Goal: Task Accomplishment & Management: Complete application form

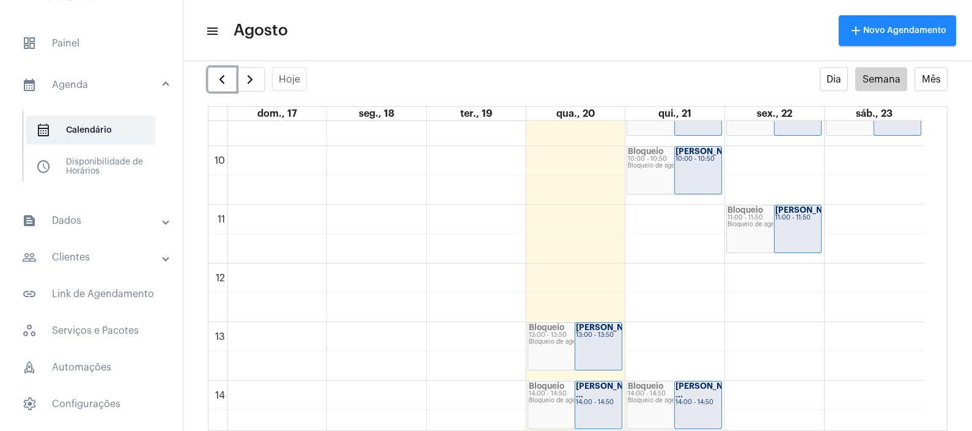
scroll to position [563, 0]
click at [256, 79] on span "button" at bounding box center [250, 79] width 15 height 15
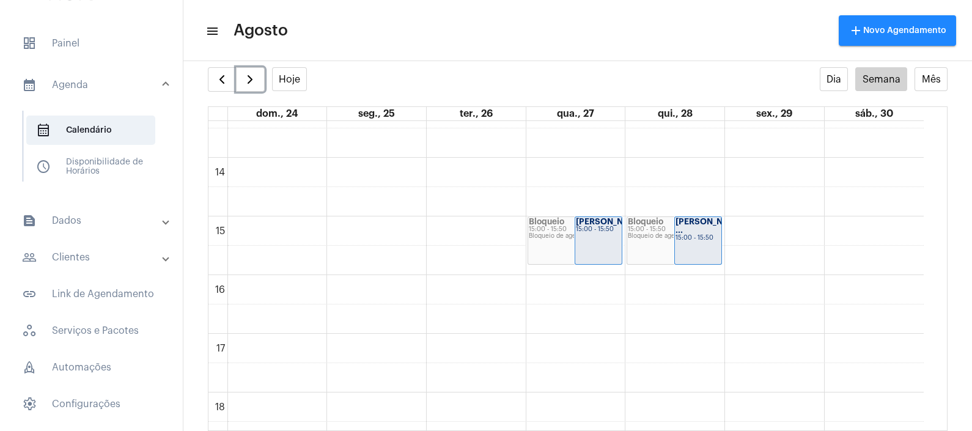
scroll to position [811, 0]
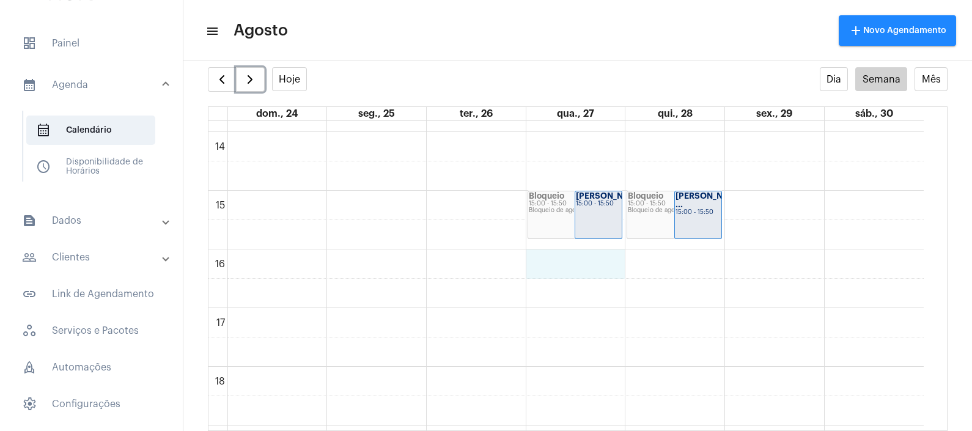
click at [592, 263] on div "00 01 02 03 04 05 06 07 08 09 10 11 12 13 14 15 16 17 18 19 20 21 22 23 Bloquei…" at bounding box center [566, 14] width 715 height 1409
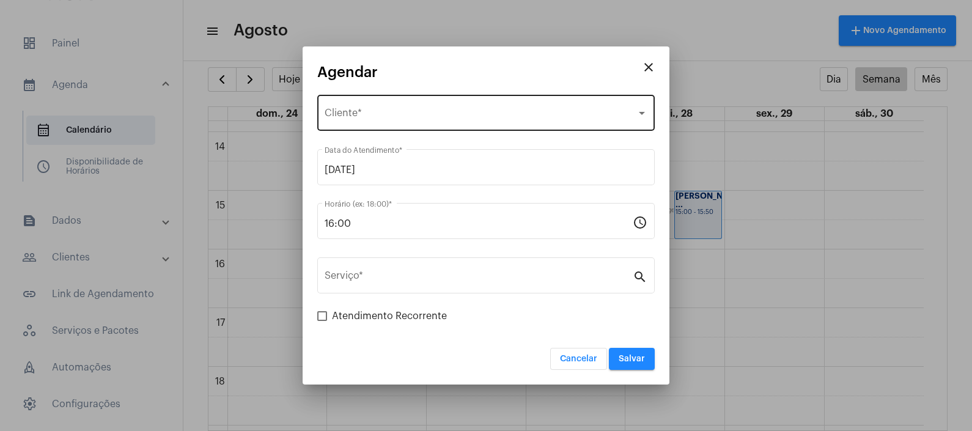
click at [466, 106] on div "Selecione o Cliente Cliente *" at bounding box center [486, 111] width 323 height 39
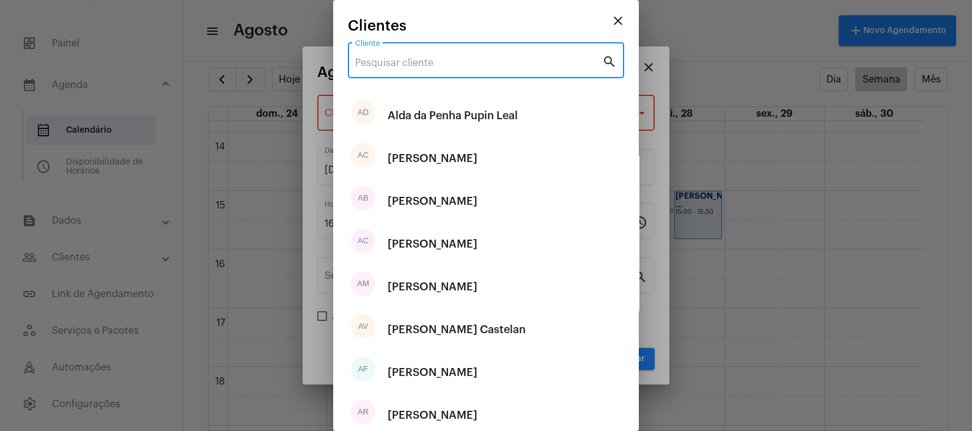
click at [437, 68] on input "Cliente" at bounding box center [478, 62] width 247 height 11
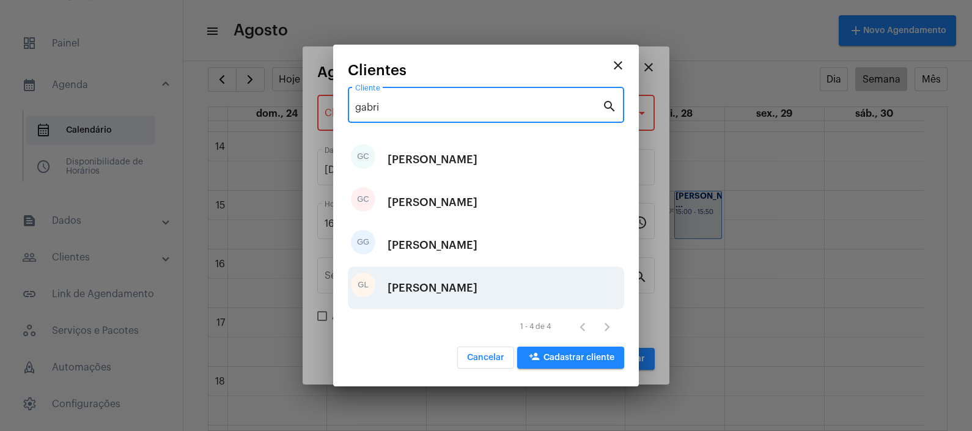
type input "gabri"
click at [478, 293] on div "[PERSON_NAME]" at bounding box center [433, 288] width 90 height 37
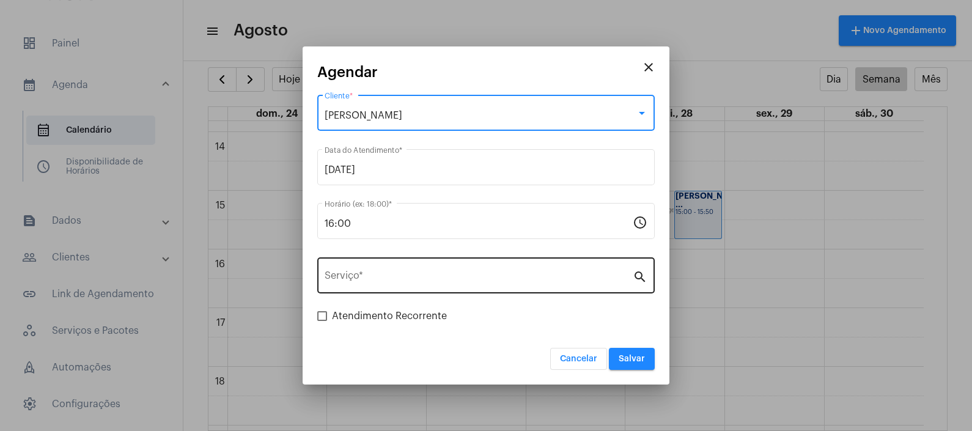
click at [457, 276] on input "Serviço *" at bounding box center [479, 278] width 308 height 11
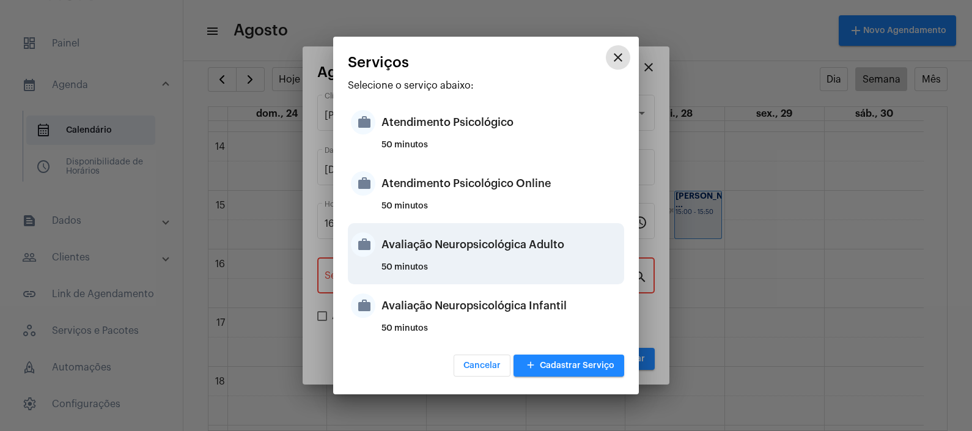
click at [495, 261] on div "Avaliação Neuropsicológica Adulto" at bounding box center [502, 244] width 240 height 37
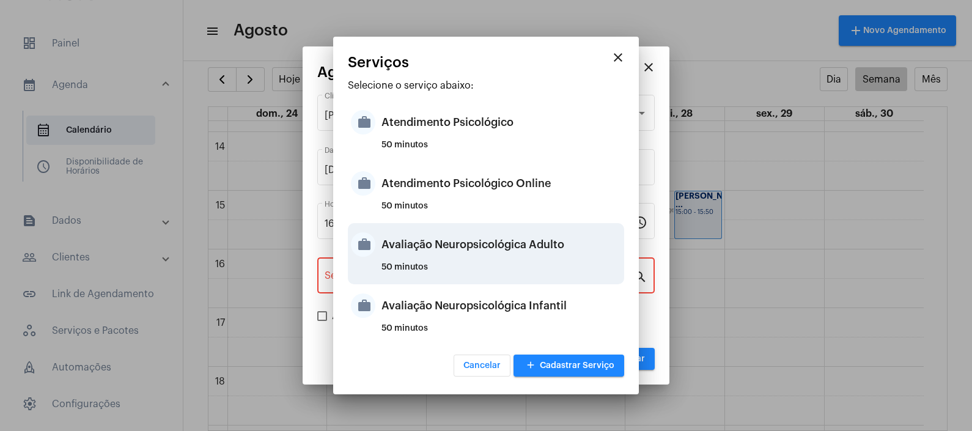
type input "Avaliação Neuropsicológica Adulto"
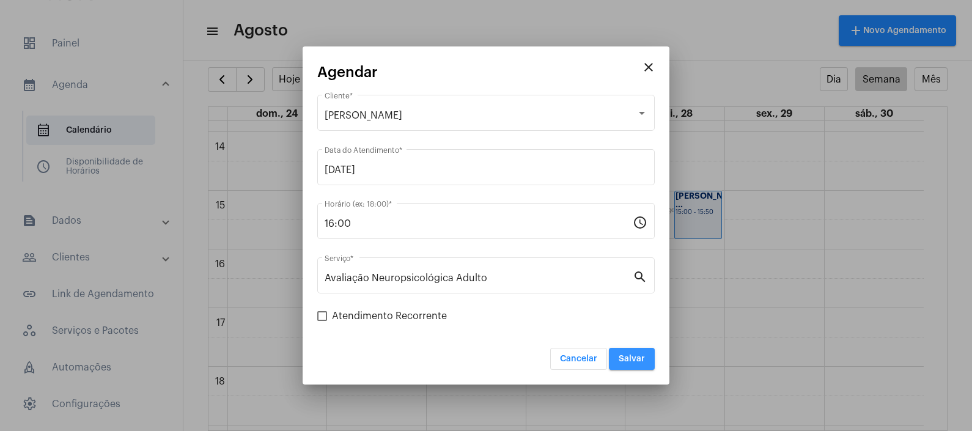
click at [643, 365] on button "Salvar" at bounding box center [632, 359] width 46 height 22
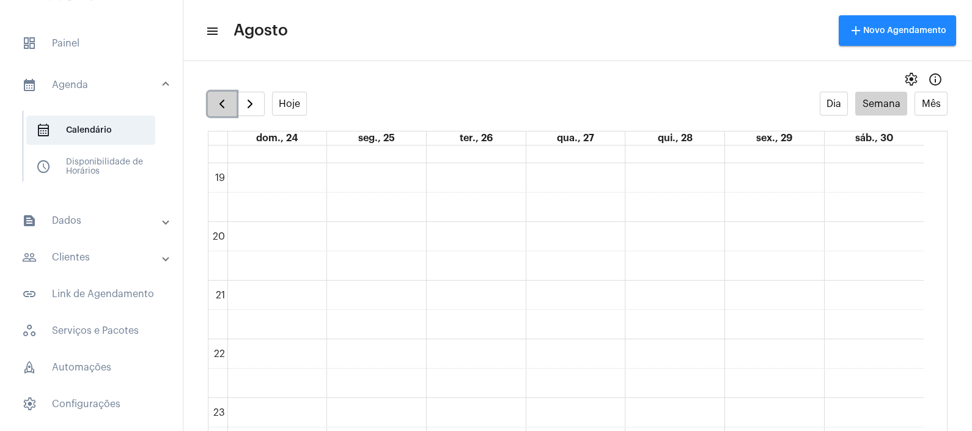
click at [220, 105] on span "button" at bounding box center [222, 104] width 15 height 15
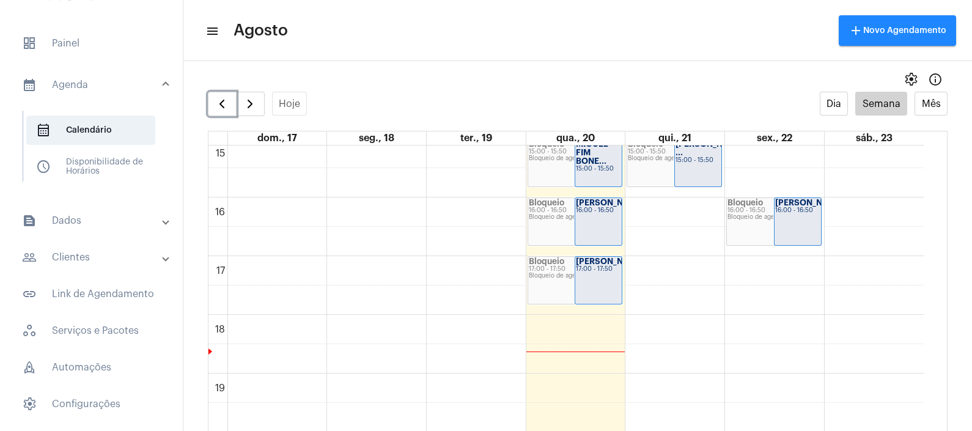
scroll to position [811, 0]
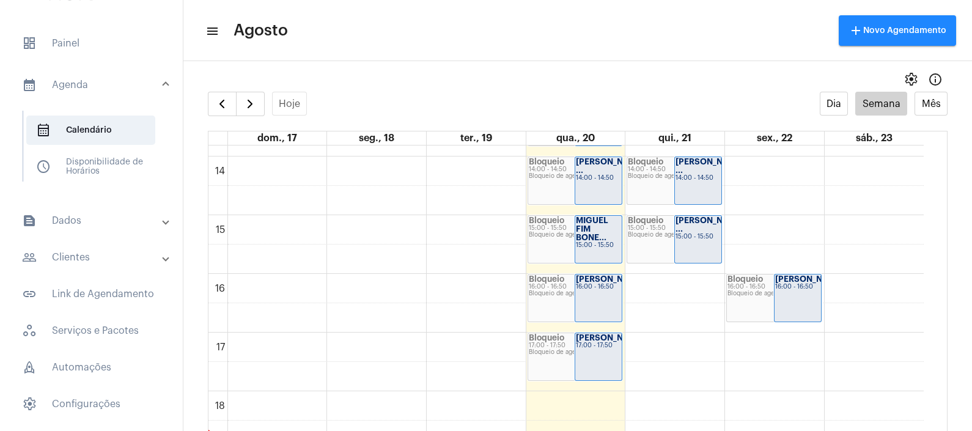
click at [116, 250] on mat-panel-title "people_outline Clientes" at bounding box center [92, 257] width 141 height 15
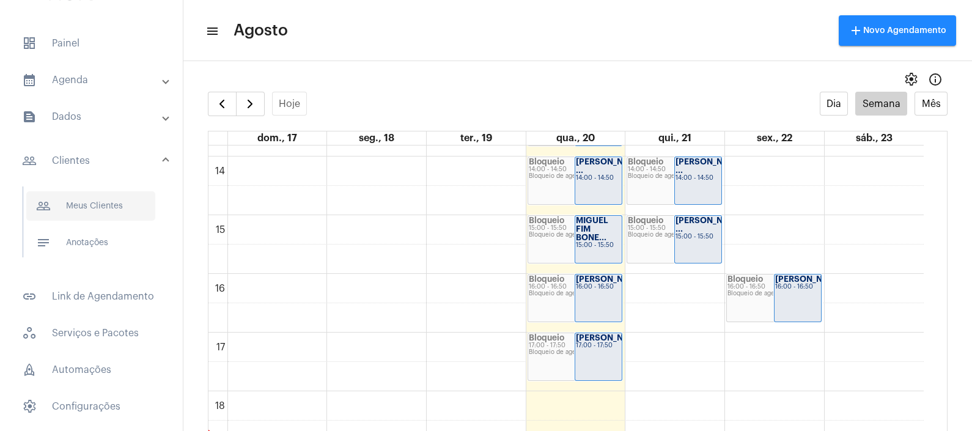
click at [106, 191] on span "people_outline Meus Clientes" at bounding box center [90, 205] width 129 height 29
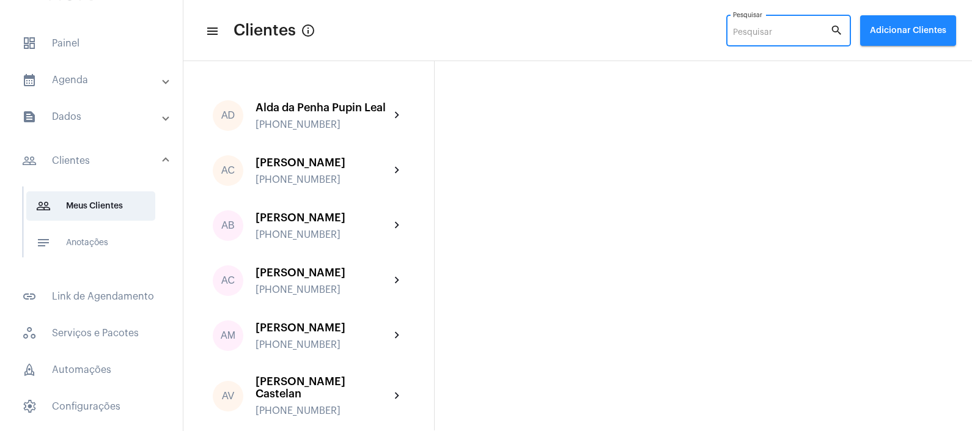
click at [786, 34] on input "Pesquisar" at bounding box center [781, 33] width 97 height 10
type input "a"
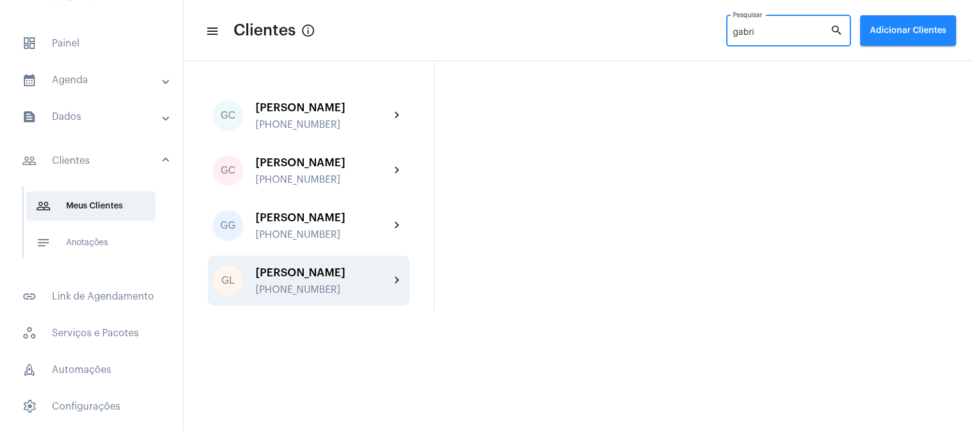
type input "gabri"
click at [321, 279] on div "[PERSON_NAME]" at bounding box center [323, 273] width 135 height 12
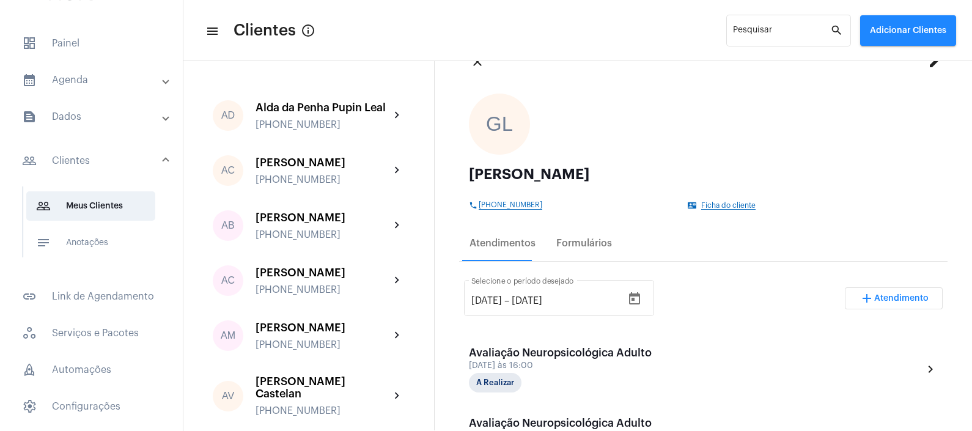
scroll to position [76, 0]
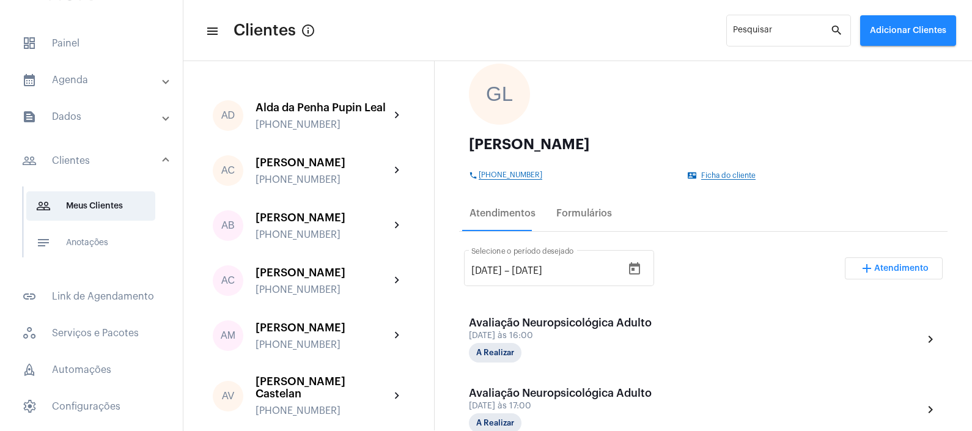
click at [64, 65] on mat-expansion-panel-header "calendar_month_outlined Agenda" at bounding box center [95, 79] width 176 height 29
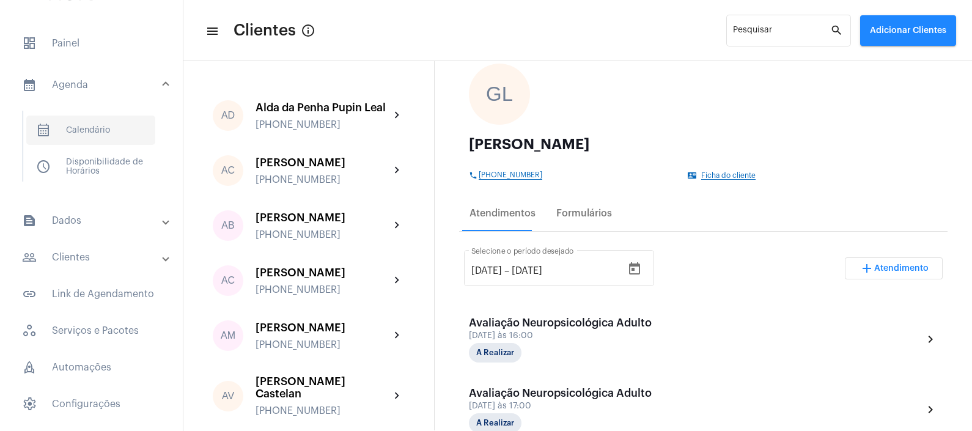
click at [89, 116] on span "calendar_month_outlined Calendário" at bounding box center [90, 130] width 129 height 29
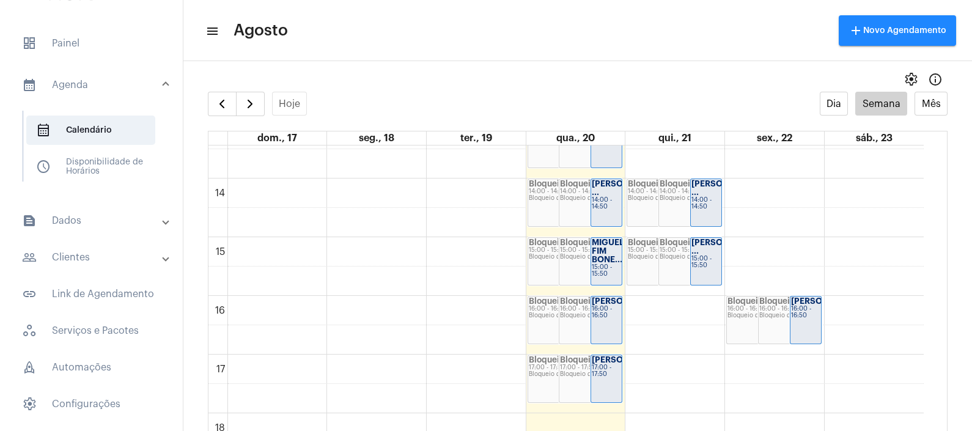
scroll to position [811, 0]
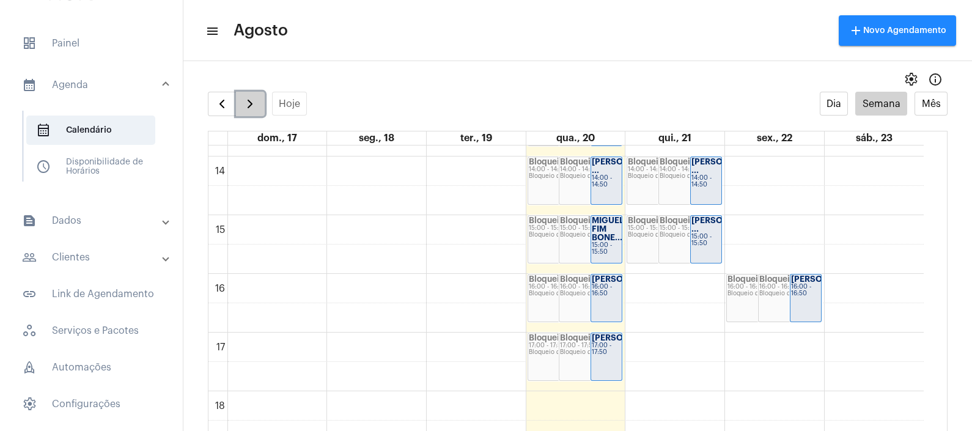
click at [249, 101] on span "button" at bounding box center [250, 104] width 15 height 15
